Goal: Navigation & Orientation: Find specific page/section

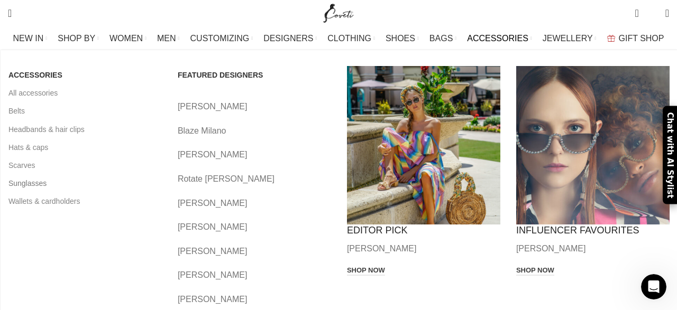
click at [41, 183] on link "Sunglasses" at bounding box center [84, 183] width 153 height 18
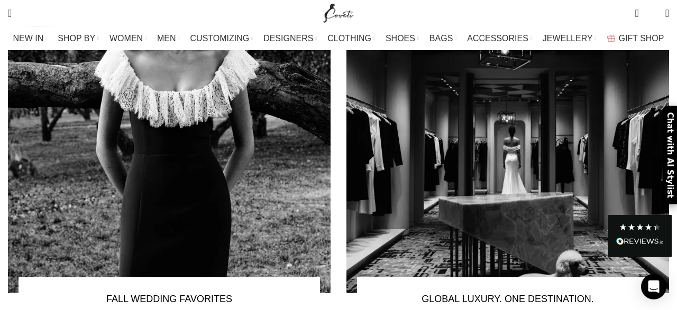
scroll to position [829, 0]
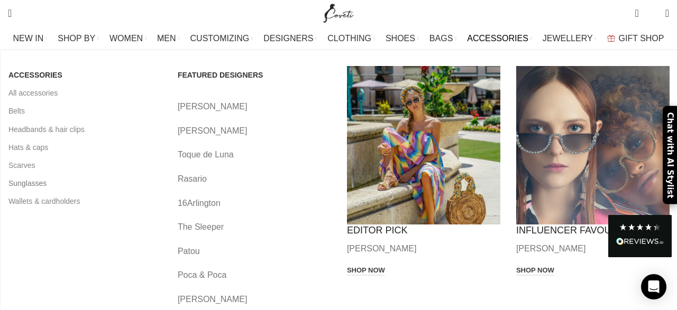
click at [32, 183] on link "Sunglasses" at bounding box center [84, 183] width 153 height 18
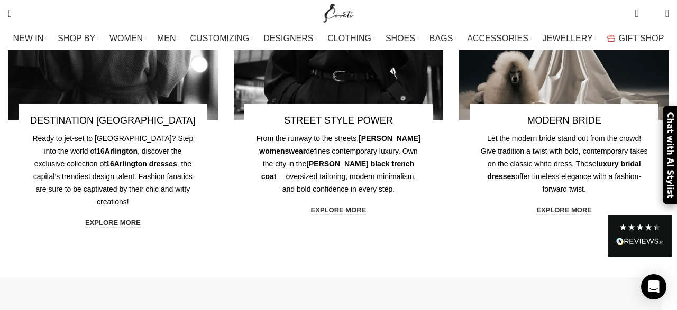
scroll to position [2008, 0]
